Goal: Ask a question: Seek information or help from site administrators or community

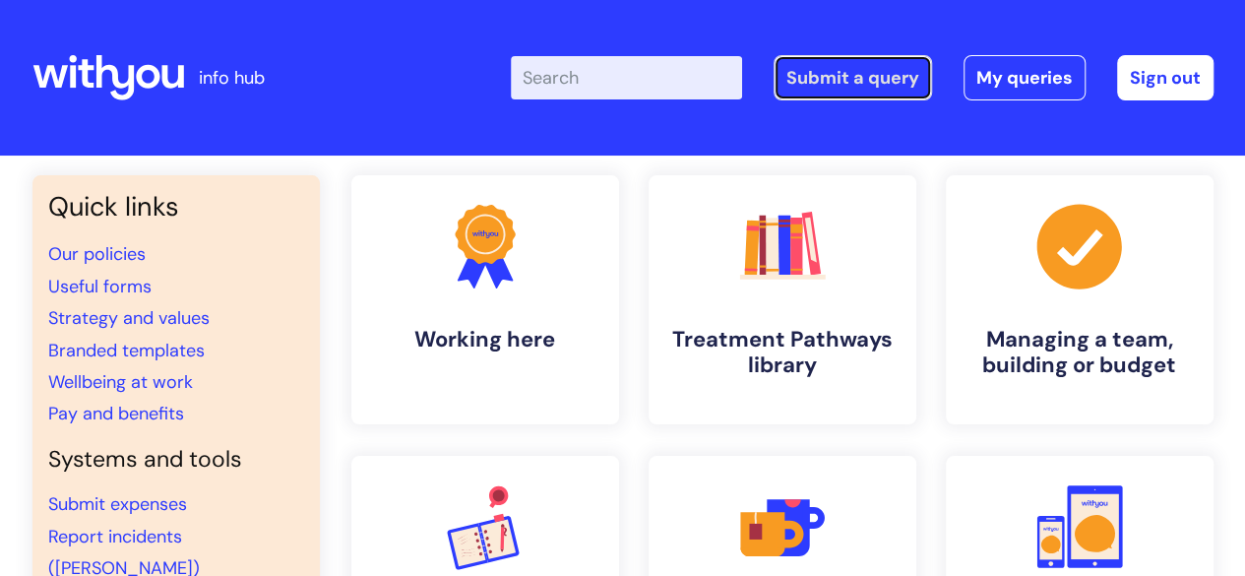
click at [886, 85] on link "Submit a query" at bounding box center [852, 77] width 158 height 45
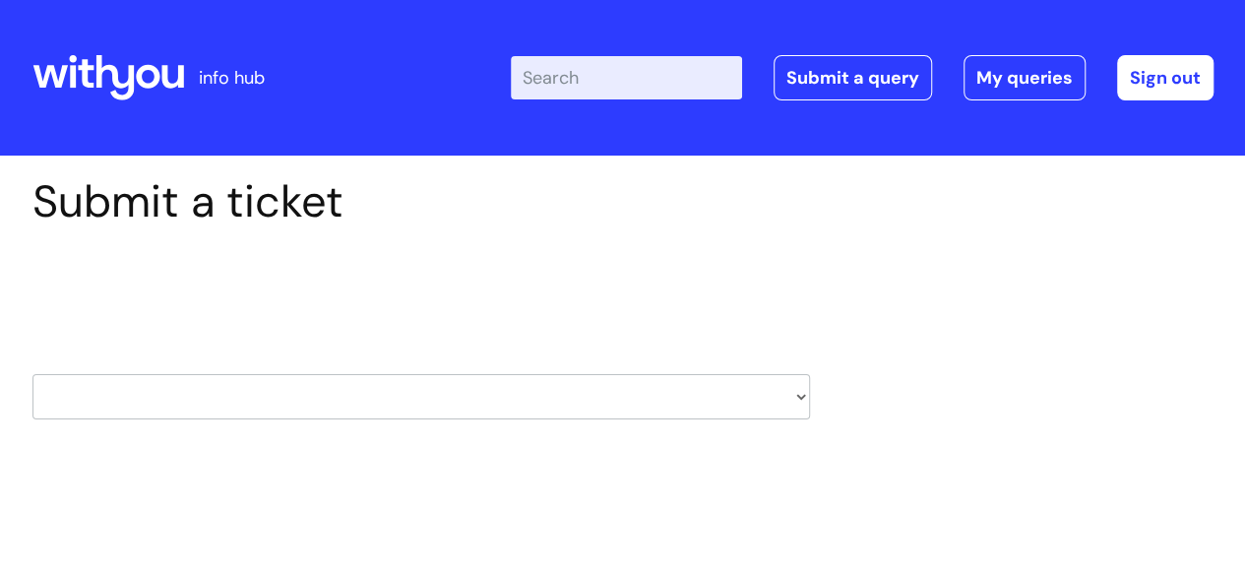
click at [166, 76] on icon at bounding box center [172, 76] width 22 height 23
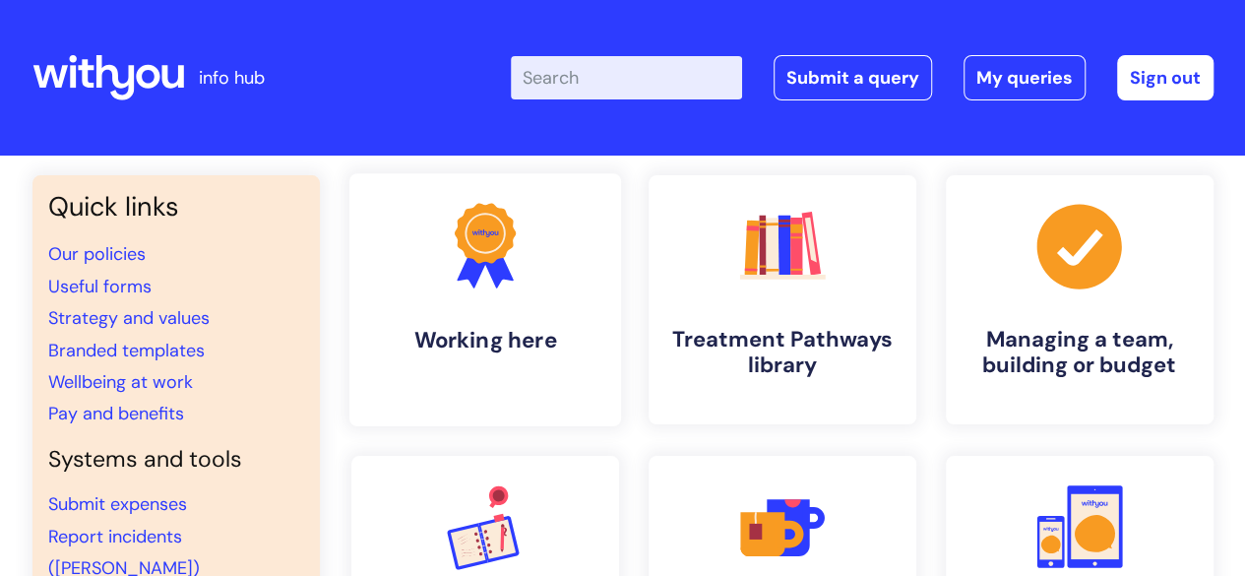
click at [469, 310] on link ".cls-1{fill:#f89b22;}.cls-1,.cls-2,.cls-3{stroke-width:0px;}.cls-2{fill:#2d3cff…" at bounding box center [484, 299] width 272 height 253
